Goal: Task Accomplishment & Management: Complete application form

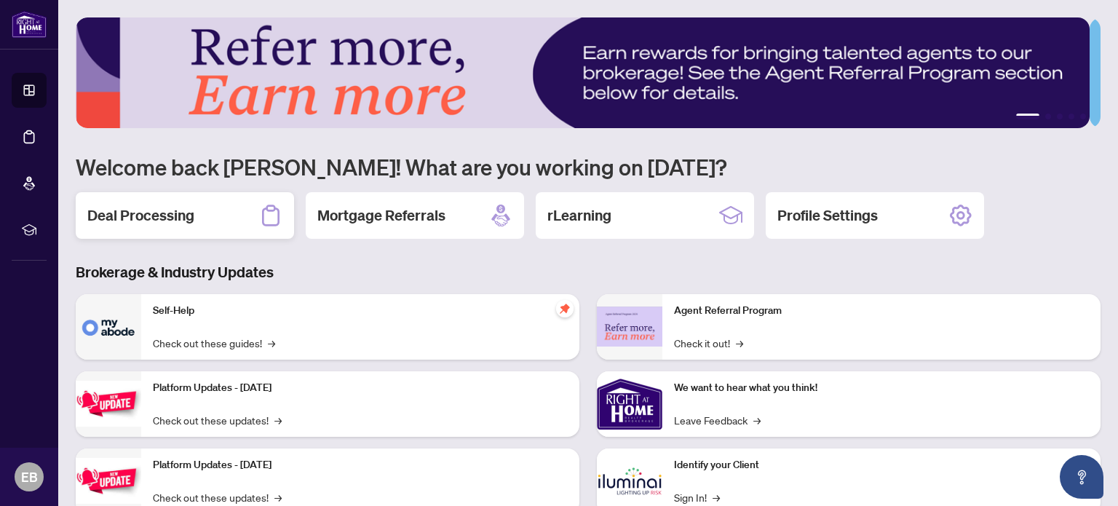
click at [162, 215] on h2 "Deal Processing" at bounding box center [140, 215] width 107 height 20
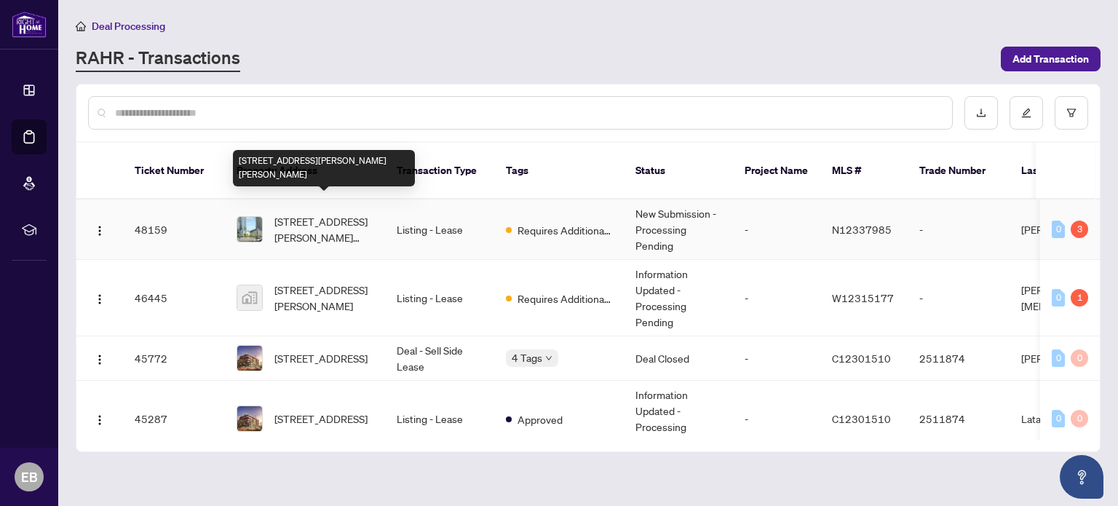
click at [317, 213] on span "[STREET_ADDRESS][PERSON_NAME][PERSON_NAME]" at bounding box center [323, 229] width 99 height 32
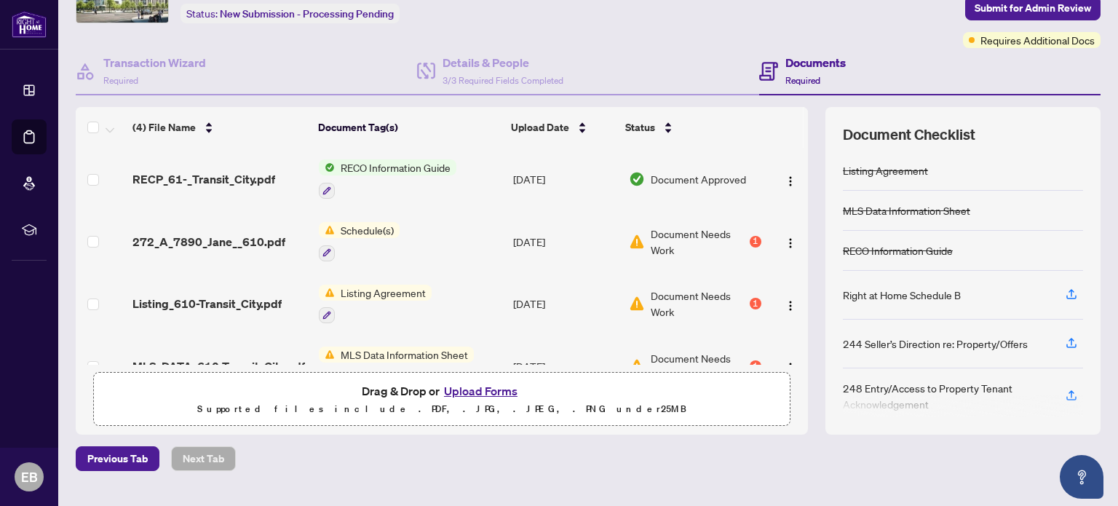
scroll to position [123, 0]
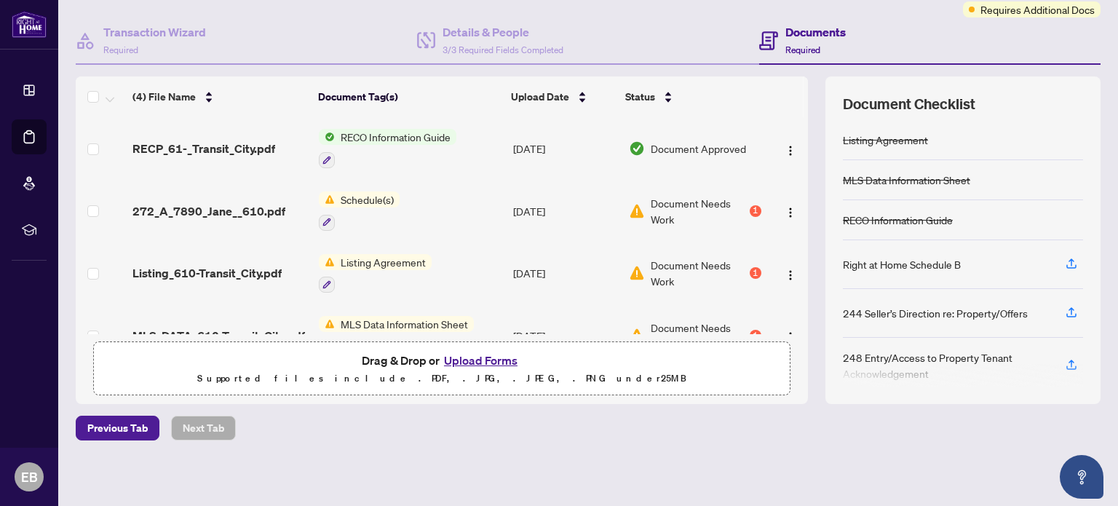
click at [479, 357] on button "Upload Forms" at bounding box center [481, 360] width 82 height 19
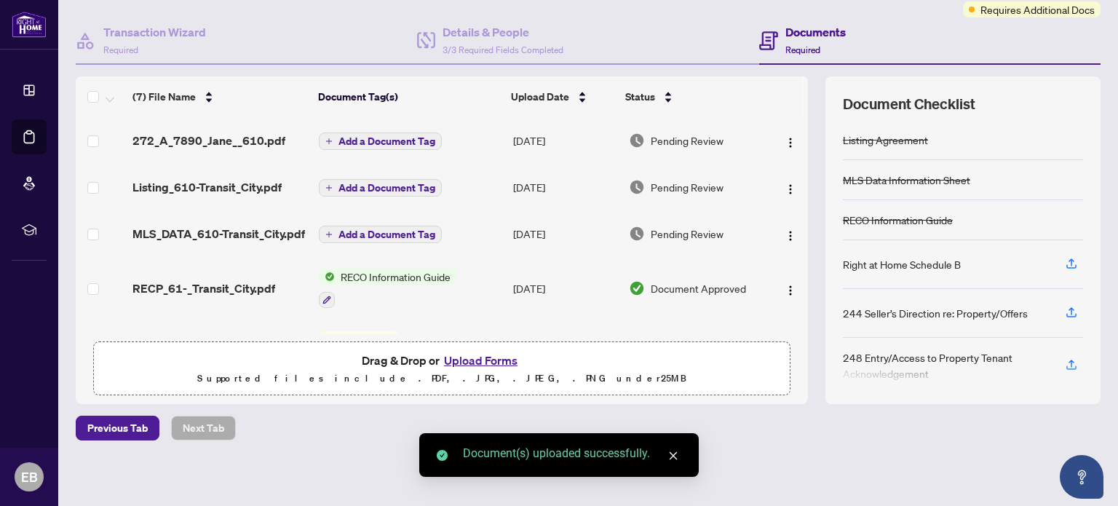
scroll to position [0, 0]
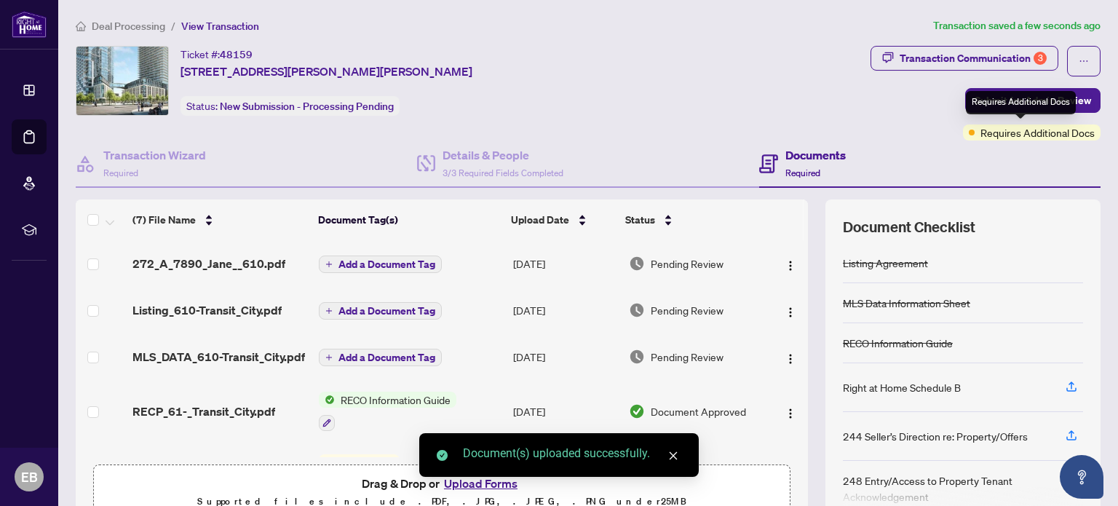
click at [993, 98] on div "Requires Additional Docs" at bounding box center [1021, 102] width 110 height 23
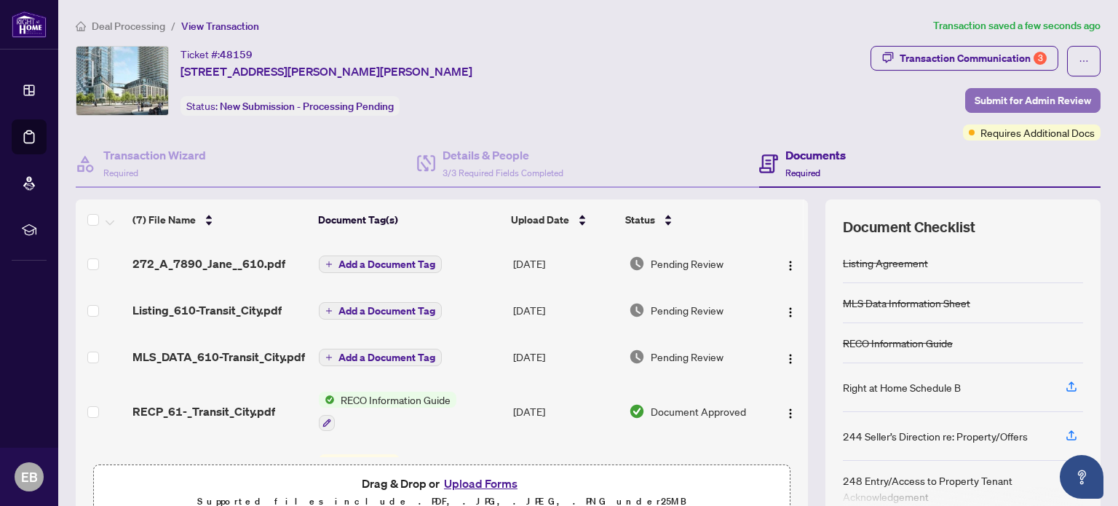
click at [975, 100] on span "Submit for Admin Review" at bounding box center [1033, 100] width 116 height 23
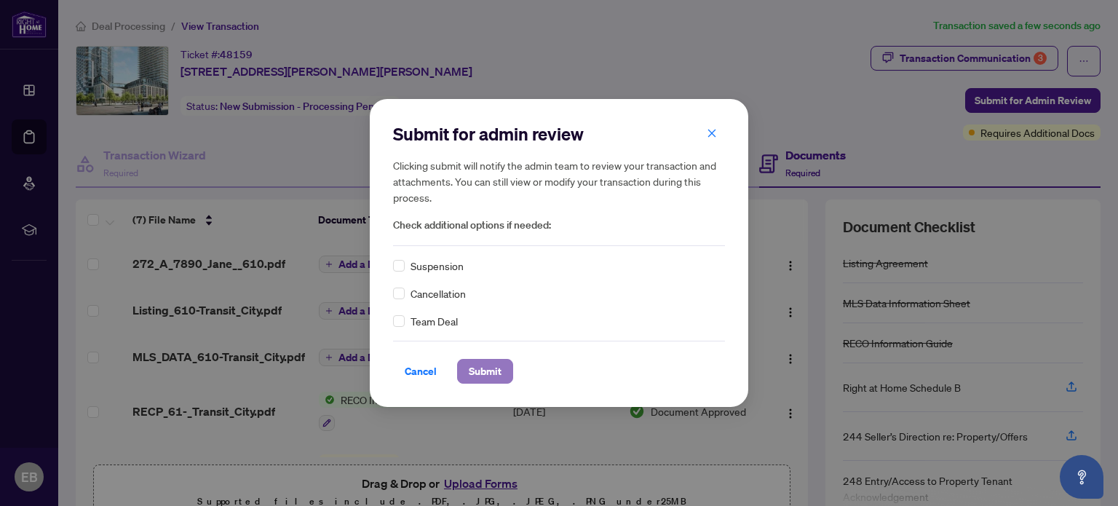
click at [485, 368] on span "Submit" at bounding box center [485, 371] width 33 height 23
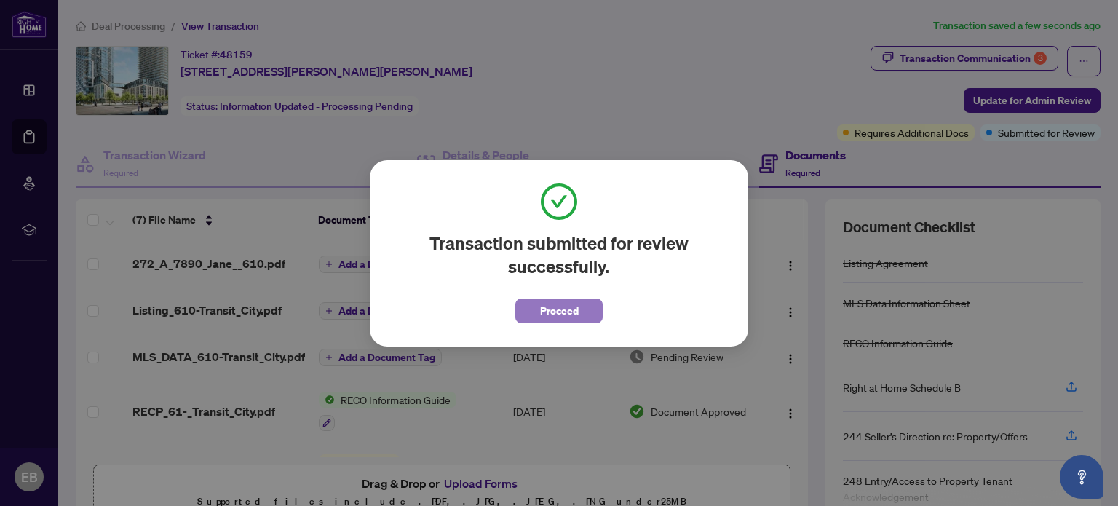
click at [553, 315] on span "Proceed" at bounding box center [559, 310] width 39 height 23
